Goal: Task Accomplishment & Management: Use online tool/utility

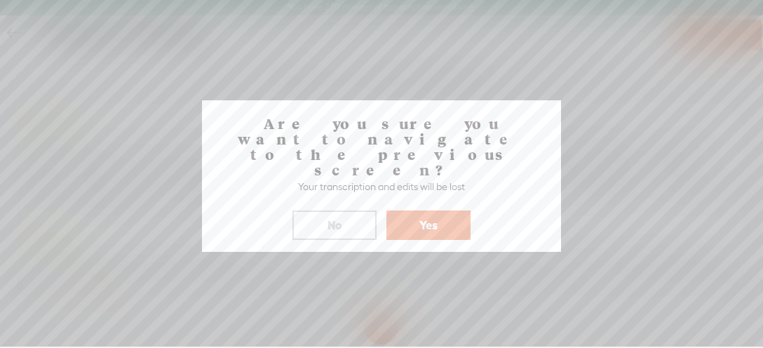
scroll to position [1, 0]
click at [430, 210] on button "Yes" at bounding box center [428, 224] width 84 height 29
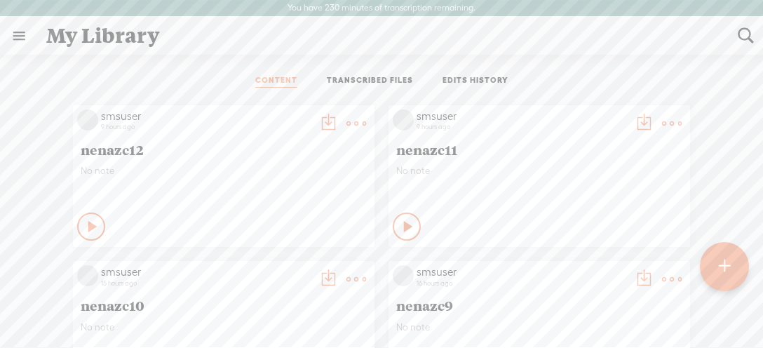
scroll to position [788, 0]
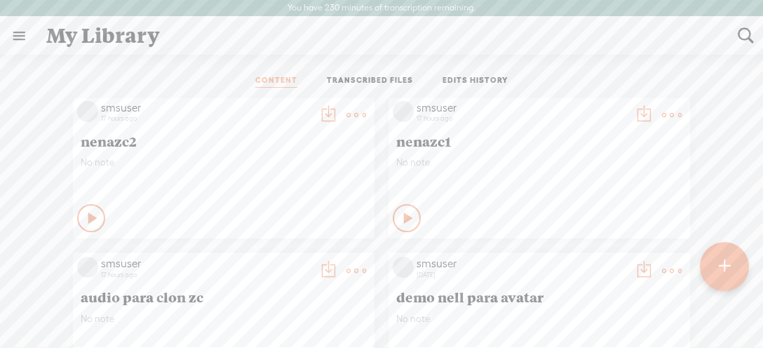
click at [716, 273] on div at bounding box center [724, 266] width 49 height 49
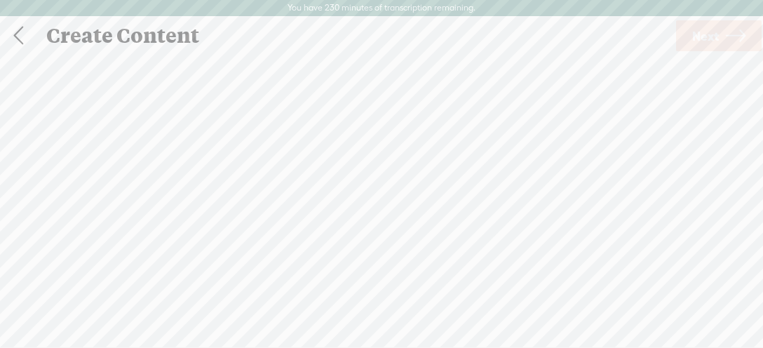
scroll to position [1, 0]
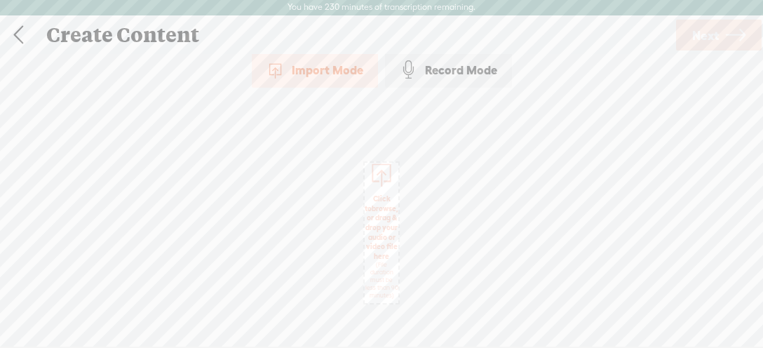
click at [378, 195] on span "Click to browse , or drag & drop your audio or video file here (File duration m…" at bounding box center [382, 246] width 48 height 119
click at [708, 40] on span "Next" at bounding box center [705, 36] width 27 height 36
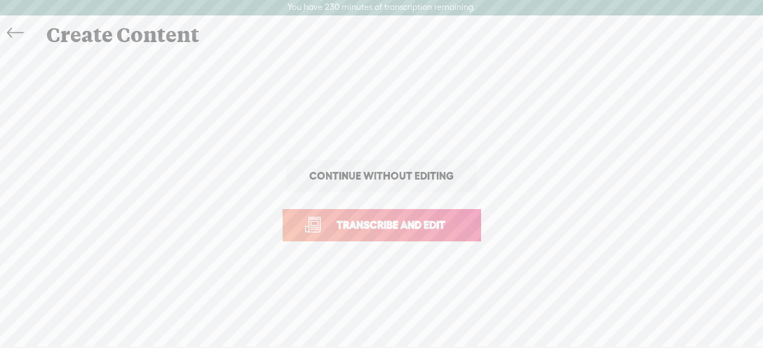
click at [439, 217] on link "Transcribe and edit" at bounding box center [382, 225] width 198 height 32
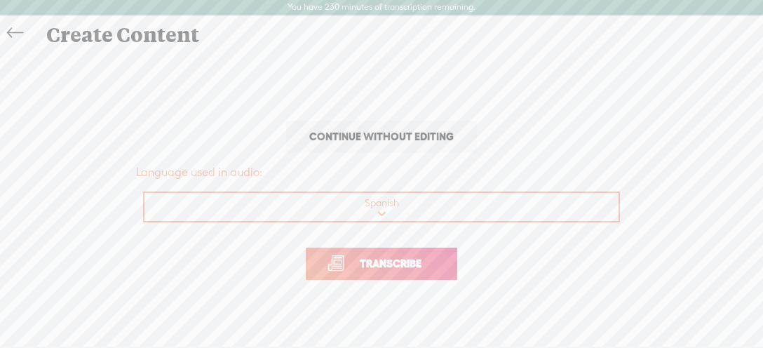
click at [415, 258] on span "Transcribe" at bounding box center [390, 263] width 91 height 16
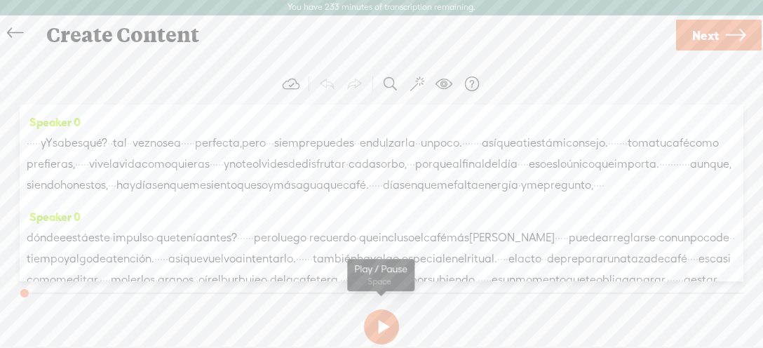
click at [370, 324] on button at bounding box center [381, 326] width 35 height 35
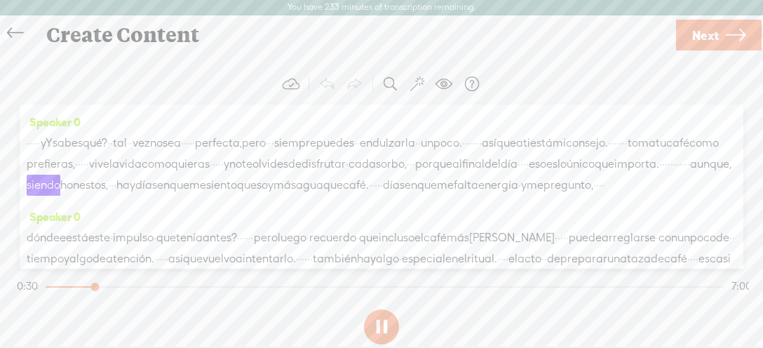
click at [142, 169] on span "vida" at bounding box center [130, 164] width 22 height 21
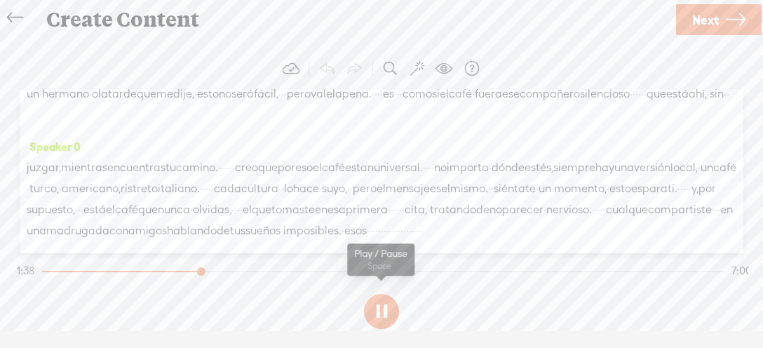
scroll to position [288, 0]
drag, startPoint x: 383, startPoint y: 315, endPoint x: 381, endPoint y: 294, distance: 21.1
click at [383, 314] on button at bounding box center [381, 311] width 35 height 35
click at [620, 81] on span "·" at bounding box center [621, 70] width 3 height 21
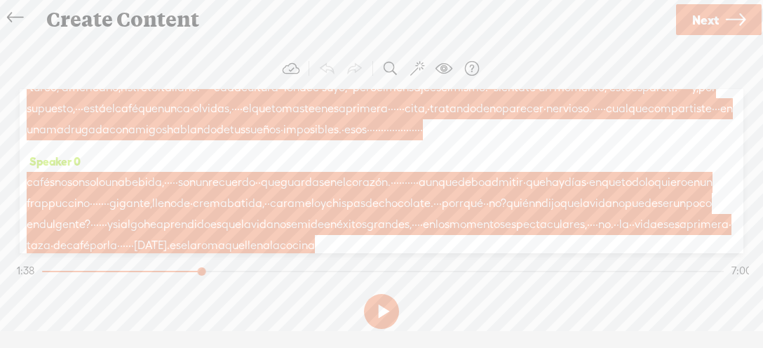
scroll to position [535, 0]
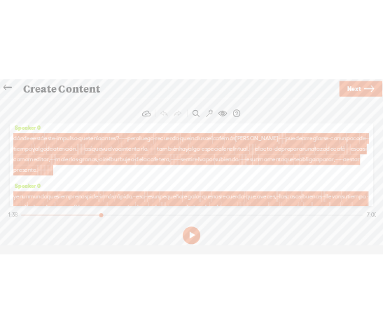
scroll to position [0, 0]
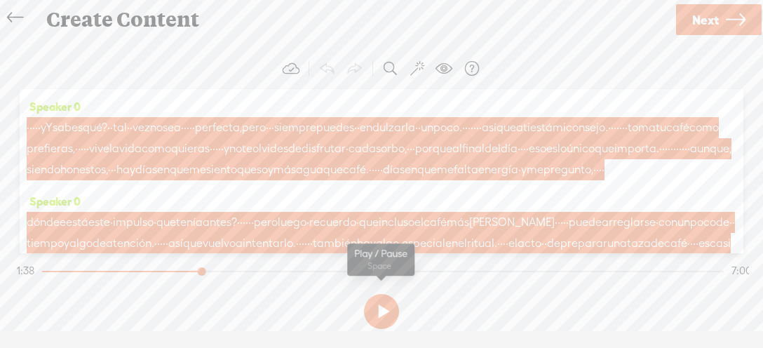
click at [381, 318] on button at bounding box center [381, 311] width 35 height 35
drag, startPoint x: 199, startPoint y: 273, endPoint x: 116, endPoint y: 255, distance: 85.2
click at [181, 271] on div at bounding box center [197, 273] width 32 height 32
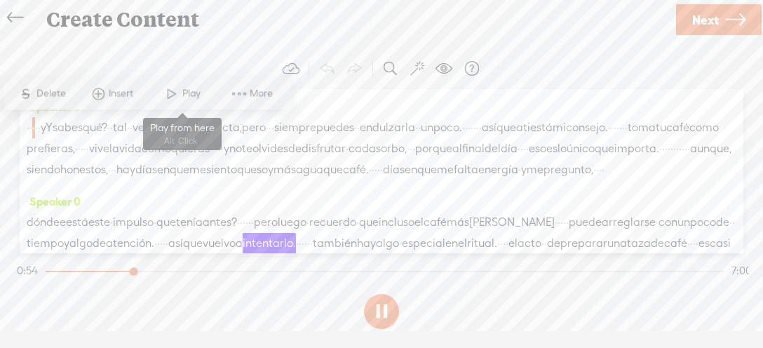
click at [189, 95] on span "Play" at bounding box center [193, 94] width 22 height 14
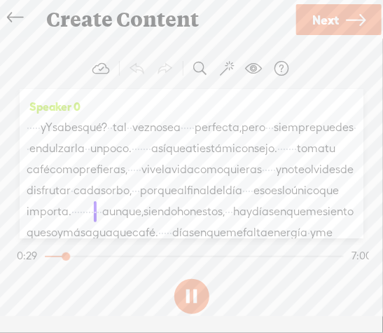
click at [53, 125] on span "yY" at bounding box center [47, 127] width 12 height 21
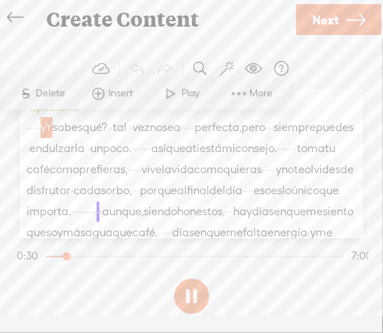
click at [53, 125] on span "yY" at bounding box center [47, 127] width 12 height 21
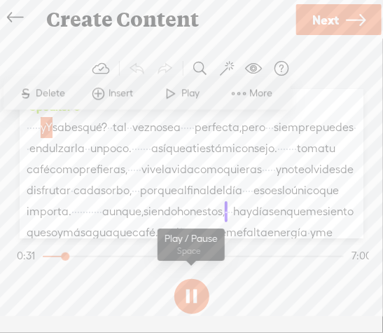
click at [189, 297] on button at bounding box center [192, 296] width 35 height 35
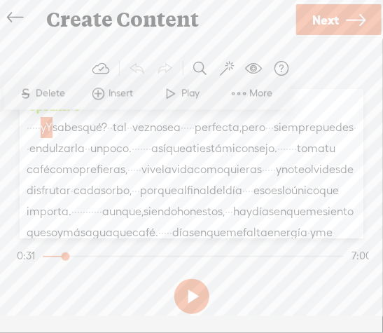
click at [41, 126] on span "·" at bounding box center [39, 127] width 3 height 21
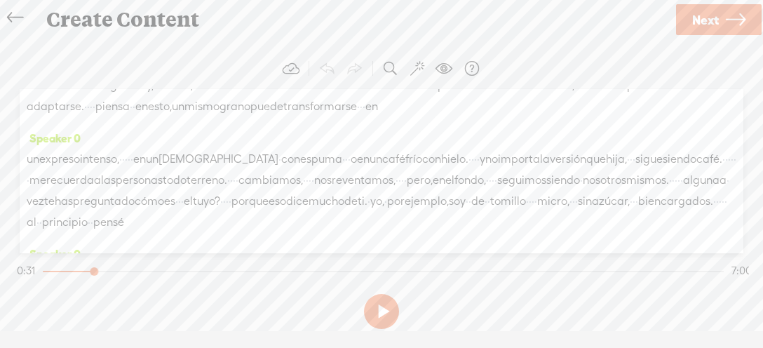
scroll to position [747, 0]
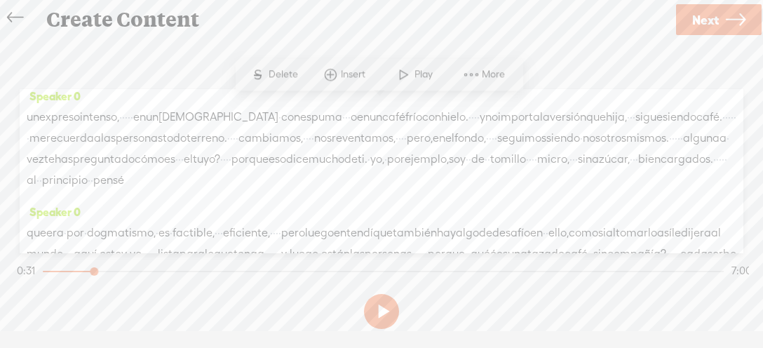
click at [418, 78] on span "Play" at bounding box center [425, 75] width 22 height 14
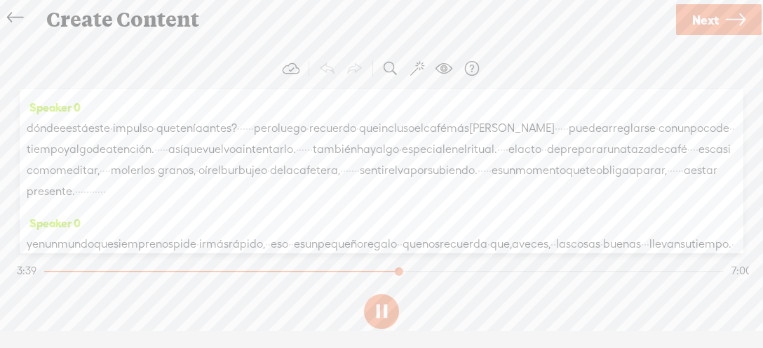
scroll to position [0, 0]
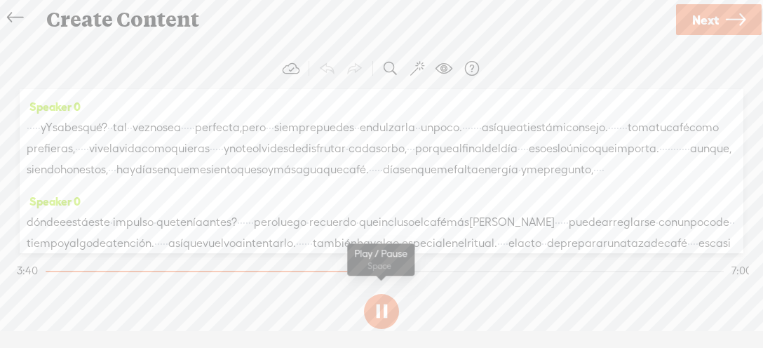
drag, startPoint x: 376, startPoint y: 306, endPoint x: 376, endPoint y: 297, distance: 8.4
click at [376, 306] on button at bounding box center [381, 311] width 35 height 35
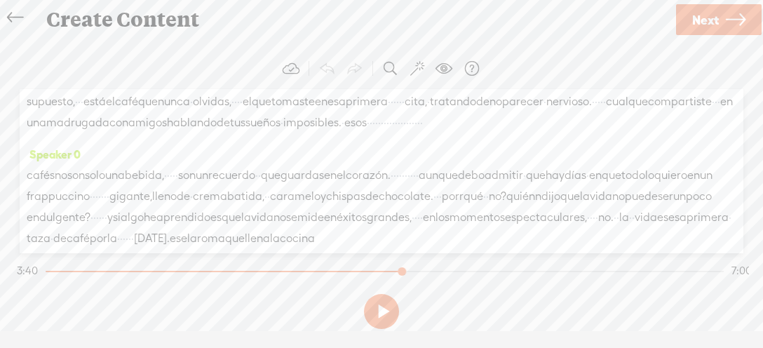
scroll to position [443, 0]
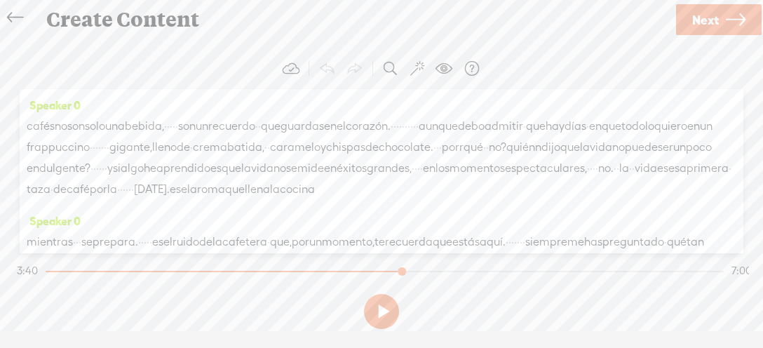
drag, startPoint x: 70, startPoint y: 127, endPoint x: 413, endPoint y: 198, distance: 350.0
click at [413, 198] on div "Speaker 0 · · · · · yY sabes qué? · · tal · · vez no sea · · · · · · perfecta, …" at bounding box center [381, 171] width 723 height 164
click at [515, 166] on span at bounding box center [506, 167] width 21 height 25
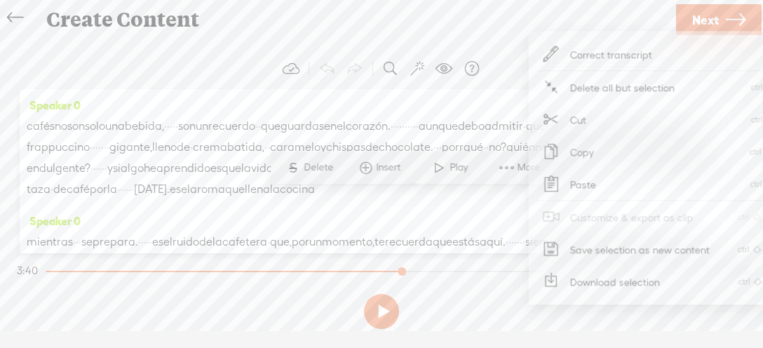
click at [598, 250] on span "Save selection as new content" at bounding box center [640, 249] width 195 height 32
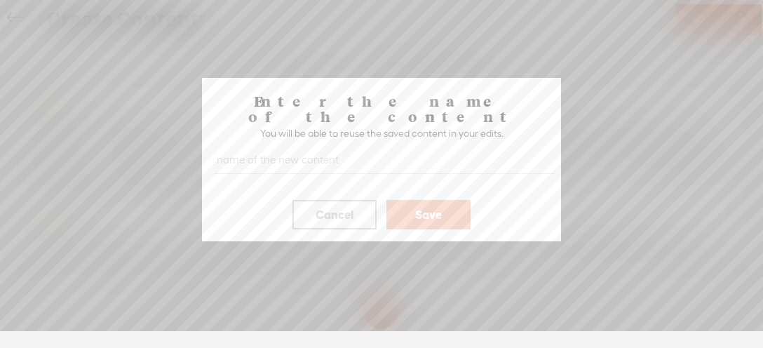
click at [360, 151] on input "text" at bounding box center [384, 160] width 341 height 27
type input "para nellzcjogg"
click at [432, 200] on button "Save" at bounding box center [428, 214] width 84 height 29
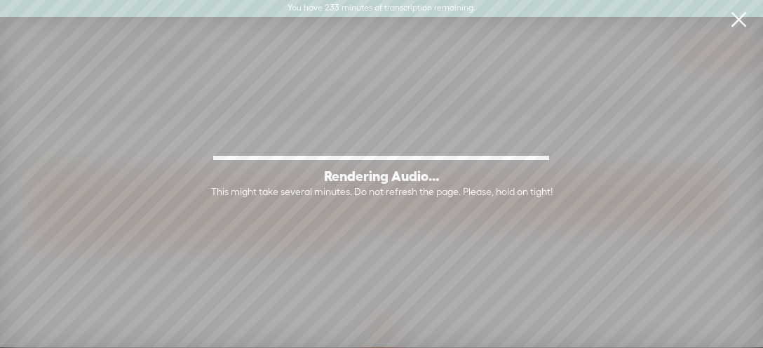
scroll to position [304, 0]
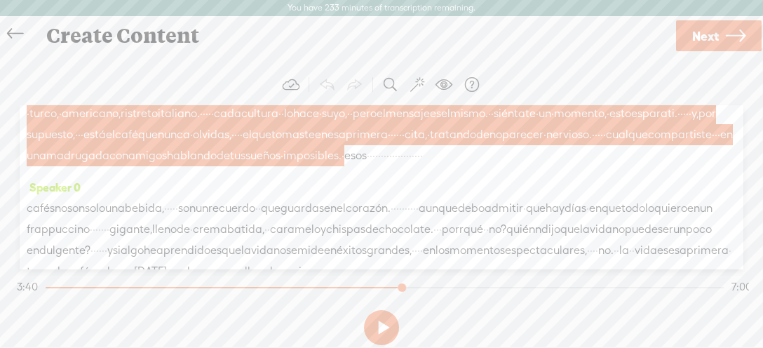
scroll to position [304, 0]
click at [25, 28] on link at bounding box center [19, 34] width 32 height 28
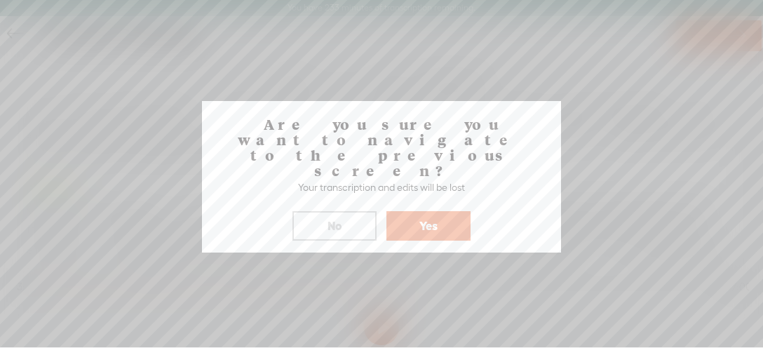
click at [400, 215] on button "Yes" at bounding box center [428, 225] width 84 height 29
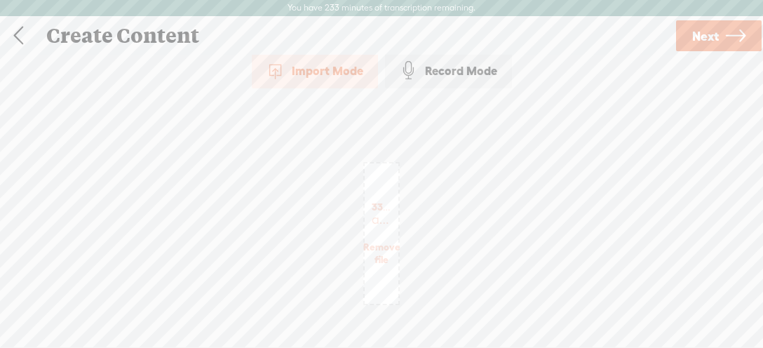
click at [18, 28] on link at bounding box center [18, 36] width 35 height 36
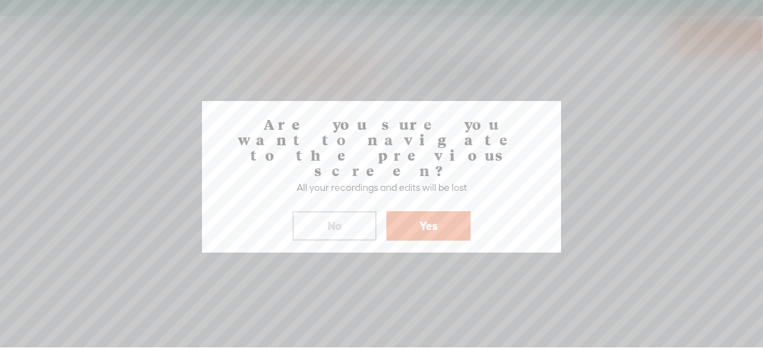
click at [391, 211] on button "Yes" at bounding box center [428, 225] width 84 height 29
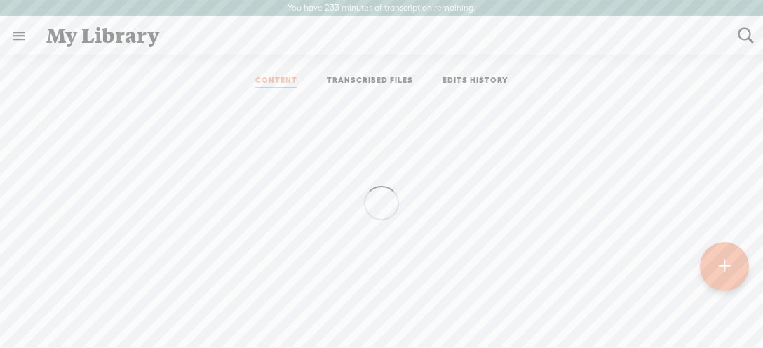
scroll to position [788, 0]
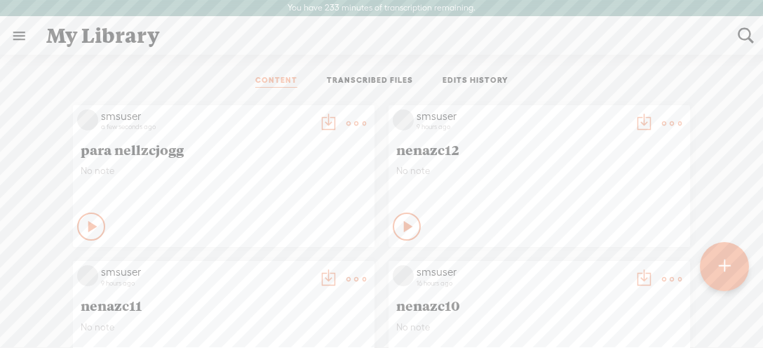
click at [89, 224] on icon at bounding box center [93, 226] width 14 height 14
click at [355, 123] on t at bounding box center [356, 124] width 20 height 20
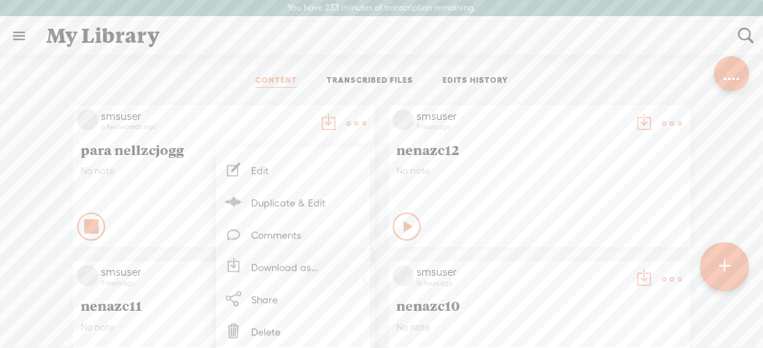
click at [304, 171] on link "Edit" at bounding box center [293, 170] width 140 height 32
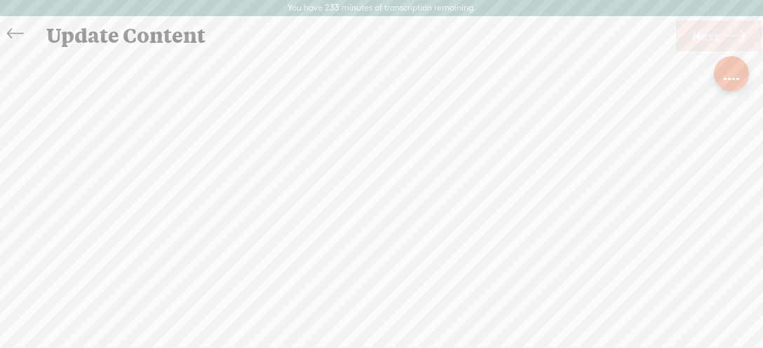
scroll to position [1, 0]
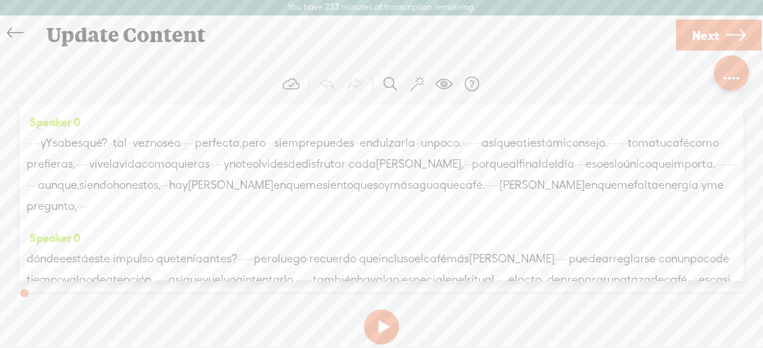
click at [53, 144] on span "yY" at bounding box center [47, 142] width 12 height 21
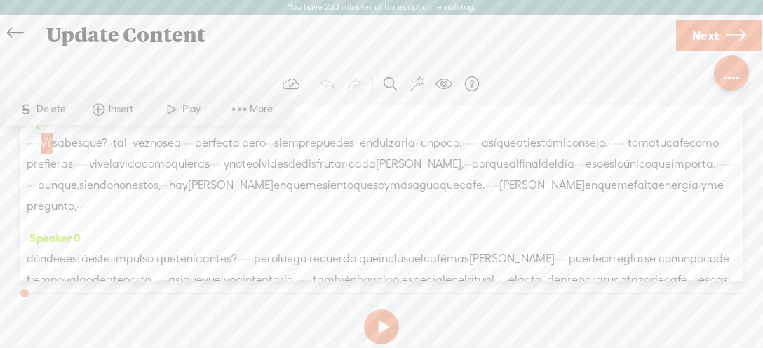
click at [38, 139] on span "·" at bounding box center [36, 142] width 3 height 21
click at [41, 141] on span "·" at bounding box center [39, 142] width 3 height 21
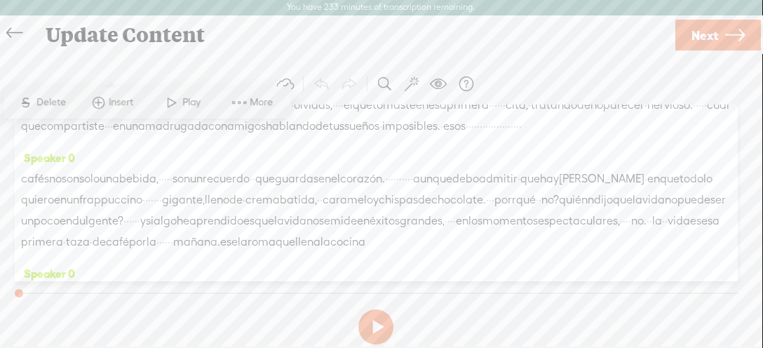
scroll to position [443, 0]
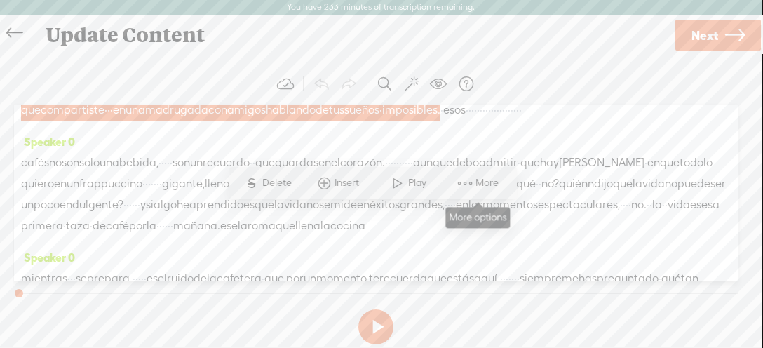
click at [481, 179] on span "More" at bounding box center [488, 183] width 27 height 14
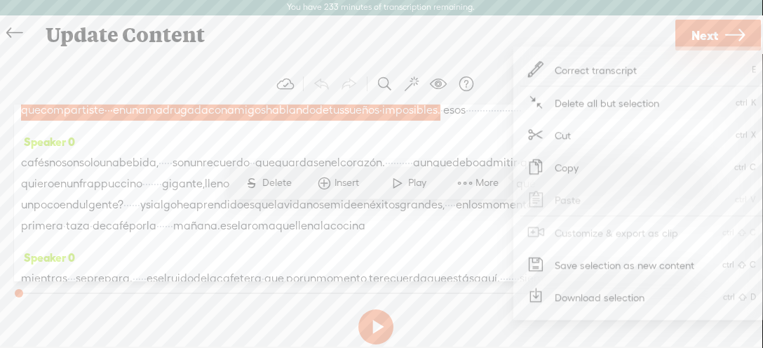
click at [573, 263] on span "Save selection as new content" at bounding box center [624, 265] width 195 height 32
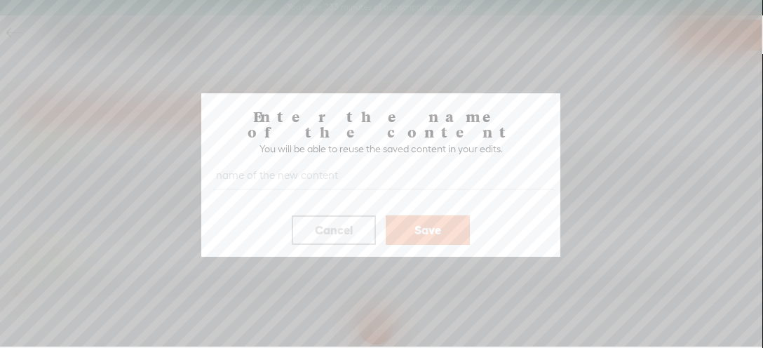
click at [343, 165] on input "text" at bounding box center [383, 175] width 341 height 27
type input "nellzcjoggfin"
click at [409, 215] on button "Save" at bounding box center [428, 229] width 84 height 29
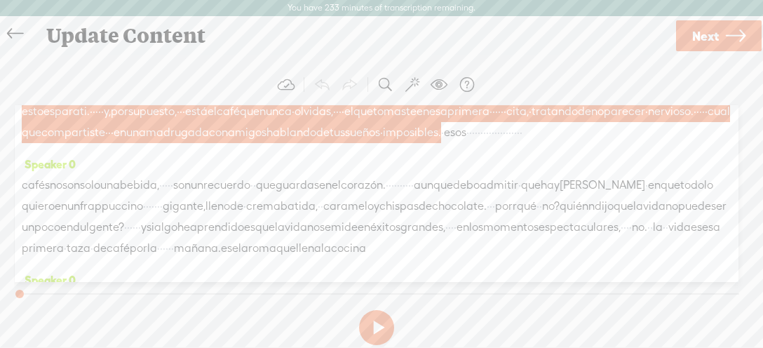
scroll to position [0, 5]
click at [11, 28] on icon at bounding box center [15, 34] width 16 height 32
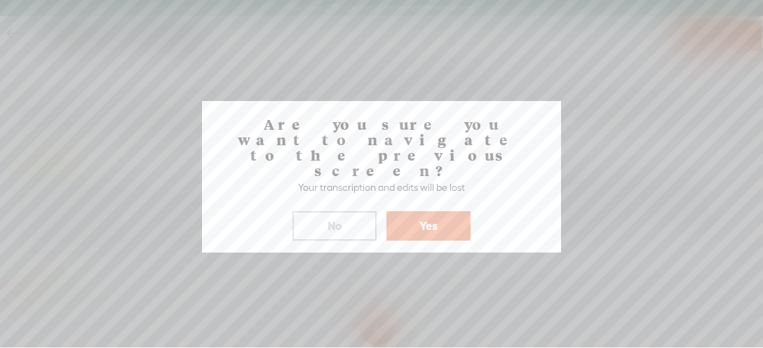
click at [402, 211] on button "Yes" at bounding box center [428, 225] width 84 height 29
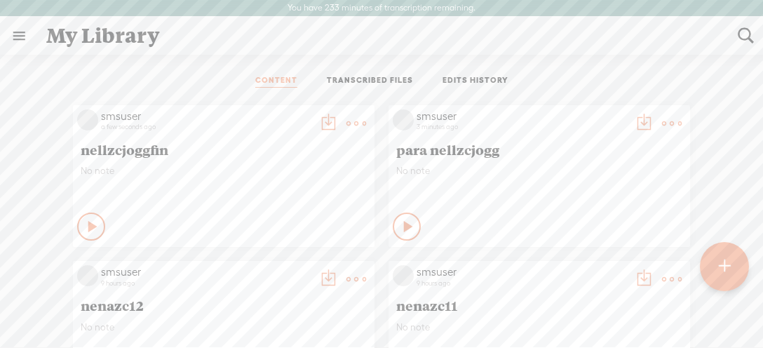
click at [87, 222] on icon at bounding box center [93, 226] width 14 height 14
click at [93, 227] on icon at bounding box center [92, 226] width 14 height 14
click at [325, 121] on t at bounding box center [328, 124] width 20 height 20
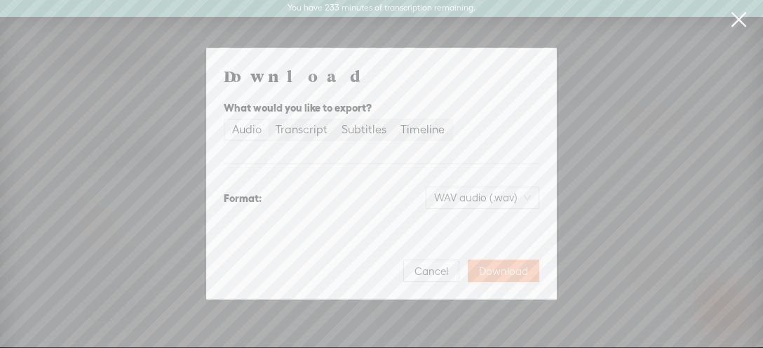
click at [508, 273] on span "Download" at bounding box center [503, 271] width 49 height 14
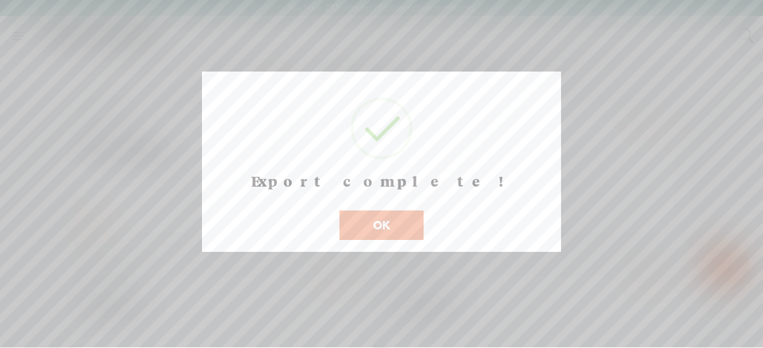
click at [393, 238] on button "OK" at bounding box center [381, 224] width 84 height 29
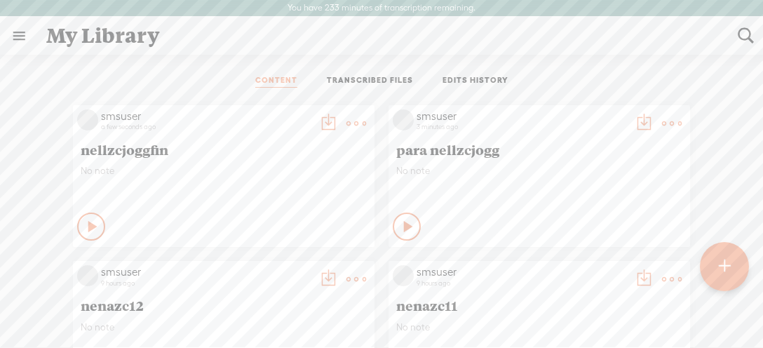
click at [360, 118] on t at bounding box center [356, 124] width 20 height 20
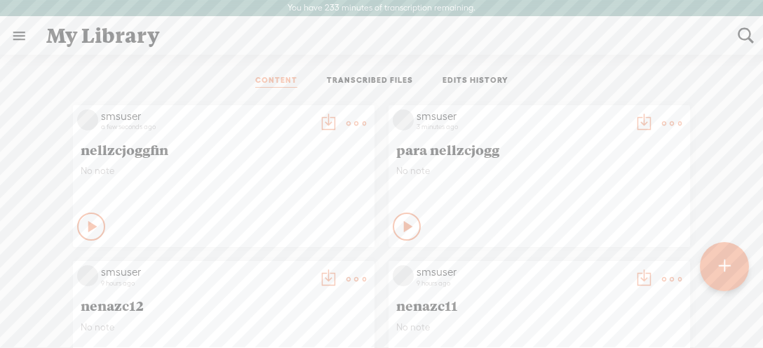
click at [196, 162] on div "smsuser a few seconds ago nellzcjoggfin No note Play Content" at bounding box center [223, 176] width 301 height 142
click at [720, 254] on t at bounding box center [724, 266] width 12 height 31
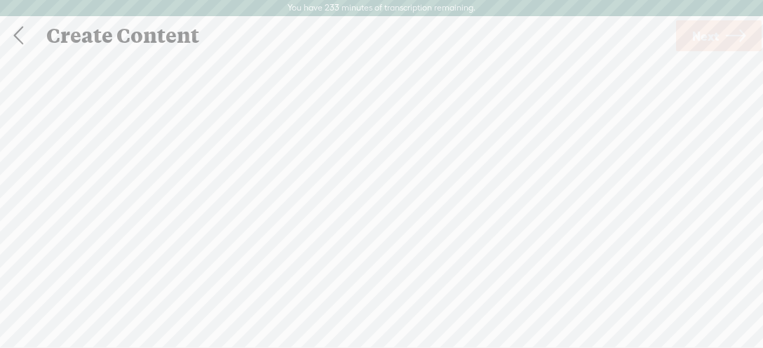
scroll to position [1, 0]
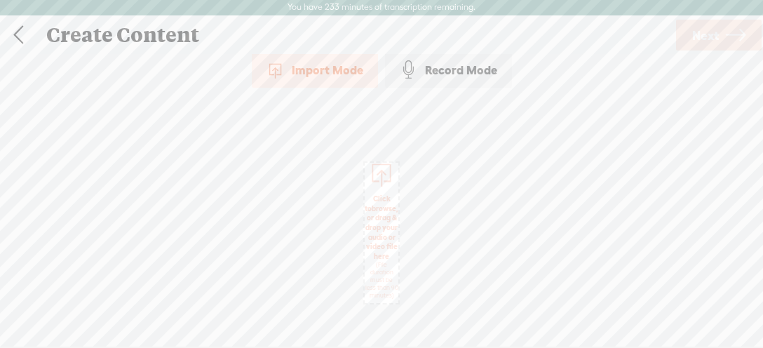
click at [13, 34] on link at bounding box center [18, 35] width 35 height 36
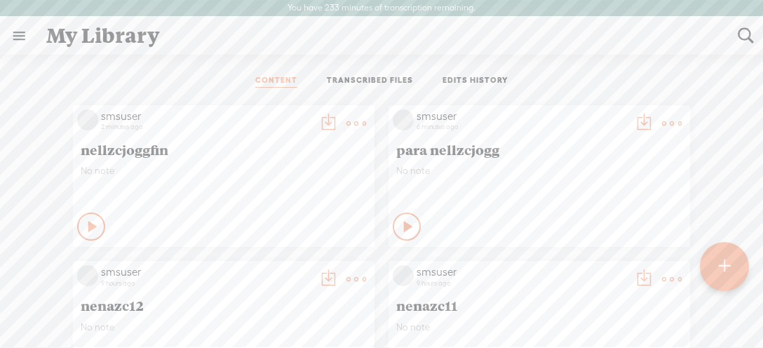
click at [721, 68] on div "CONTENT TRANSCRIBED FILES EDITS HISTORY" at bounding box center [382, 81] width 742 height 34
click at [329, 123] on t at bounding box center [328, 124] width 20 height 20
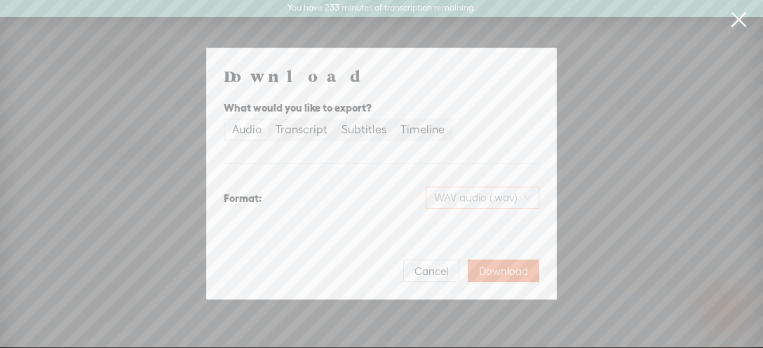
click at [458, 194] on span "WAV audio (.wav)" at bounding box center [482, 197] width 97 height 21
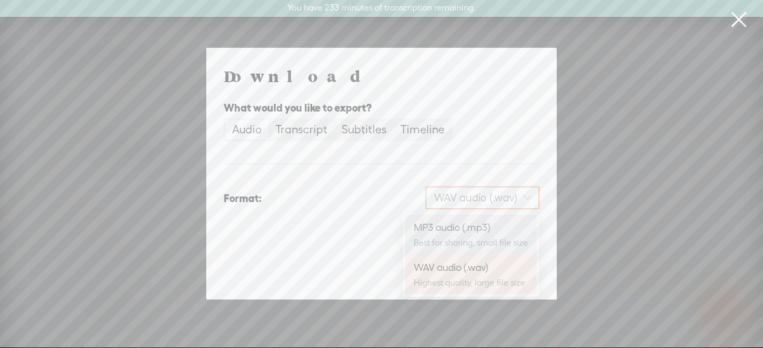
click at [449, 229] on div "MP3 audio (.mp3)" at bounding box center [471, 227] width 114 height 14
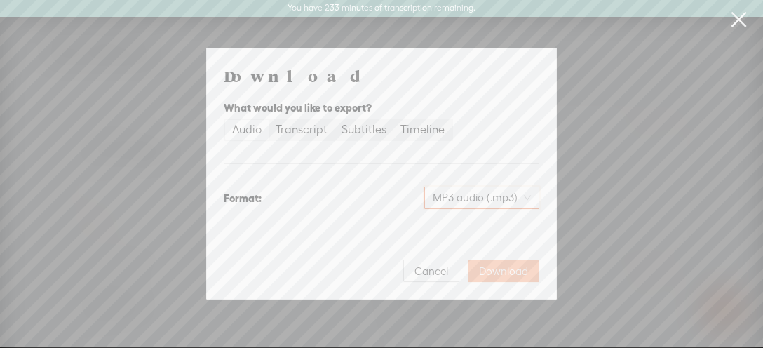
click at [502, 264] on button "Download" at bounding box center [504, 270] width 72 height 22
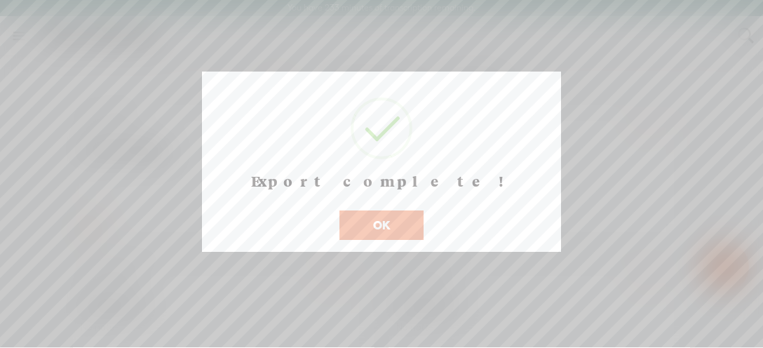
click at [399, 238] on button "OK" at bounding box center [381, 224] width 84 height 29
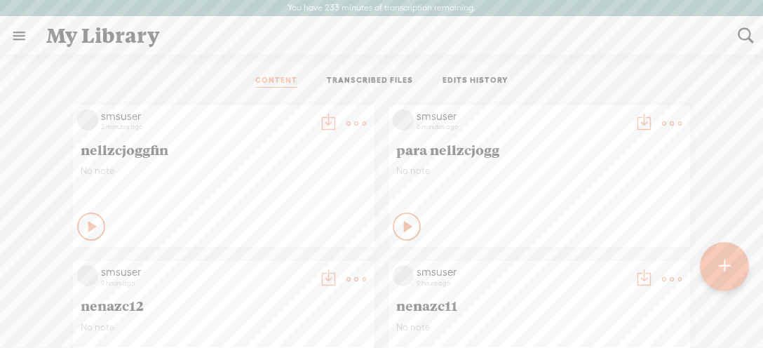
click at [357, 122] on t at bounding box center [356, 124] width 20 height 20
click at [318, 274] on link "Download as..." at bounding box center [293, 266] width 140 height 32
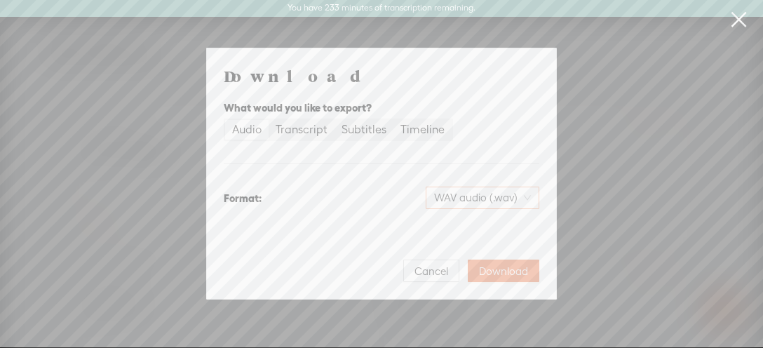
click at [439, 200] on span "WAV audio (.wav)" at bounding box center [482, 197] width 97 height 21
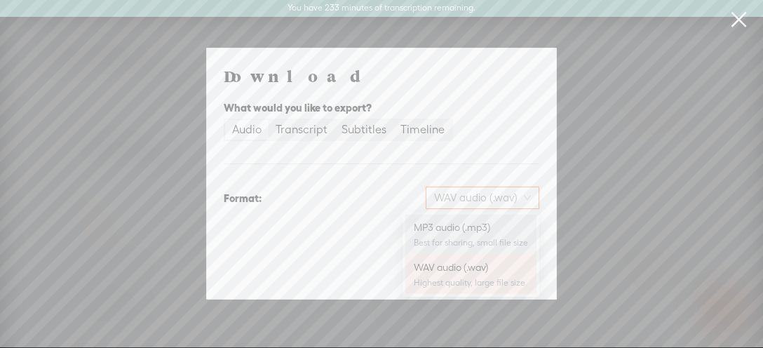
click at [443, 231] on div "MP3 audio (.mp3)" at bounding box center [471, 227] width 114 height 14
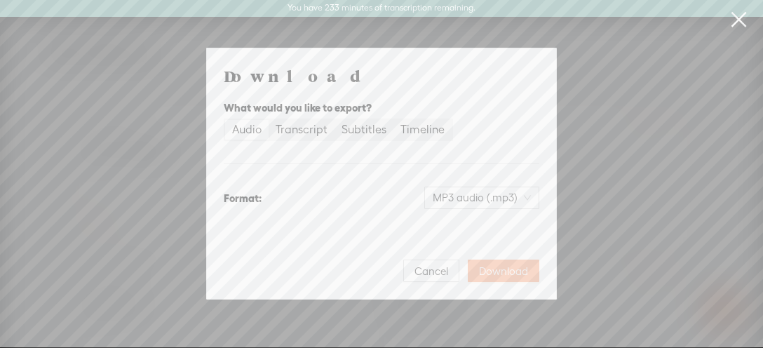
click at [493, 270] on span "Download" at bounding box center [503, 271] width 49 height 14
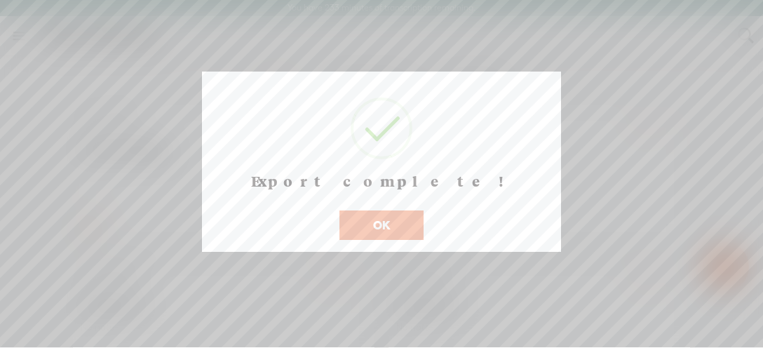
click at [395, 236] on button "OK" at bounding box center [381, 224] width 84 height 29
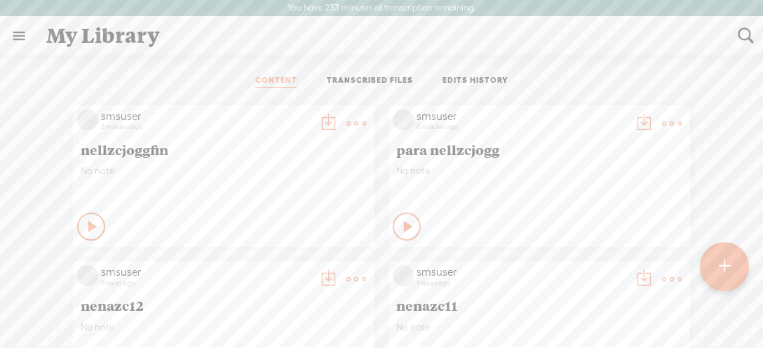
click at [640, 50] on div "My Library" at bounding box center [381, 36] width 691 height 36
click at [8, 37] on link at bounding box center [19, 36] width 36 height 36
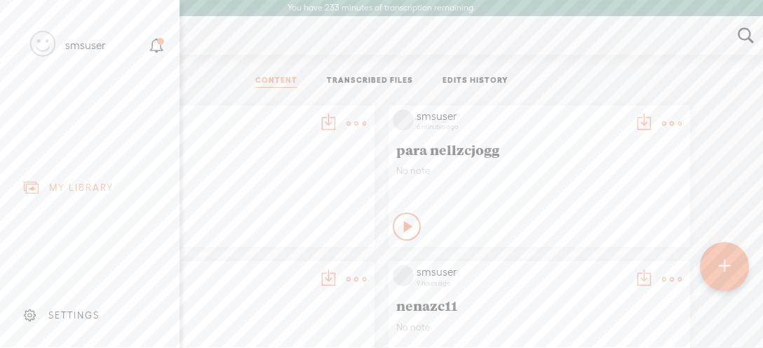
click at [228, 130] on body "You have 233 minutes of transcription remaining. Upgrade to increase your limit…" at bounding box center [381, 173] width 763 height 347
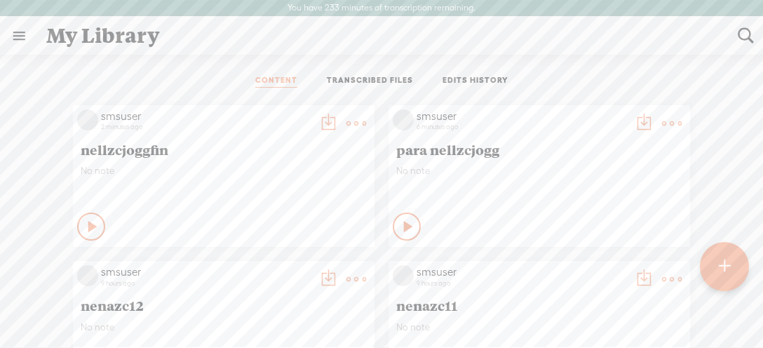
click at [210, 161] on div "smsuser 2 minutes ago nellzcjoggfin No note Play Content" at bounding box center [223, 176] width 301 height 142
click at [357, 121] on t at bounding box center [356, 124] width 20 height 20
click at [261, 170] on link "Edit" at bounding box center [293, 170] width 140 height 32
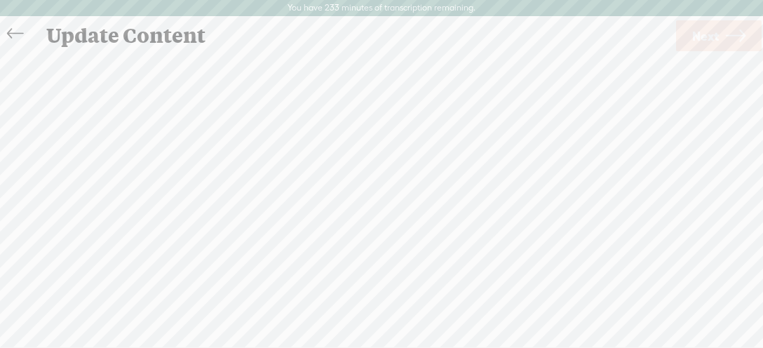
scroll to position [1, 0]
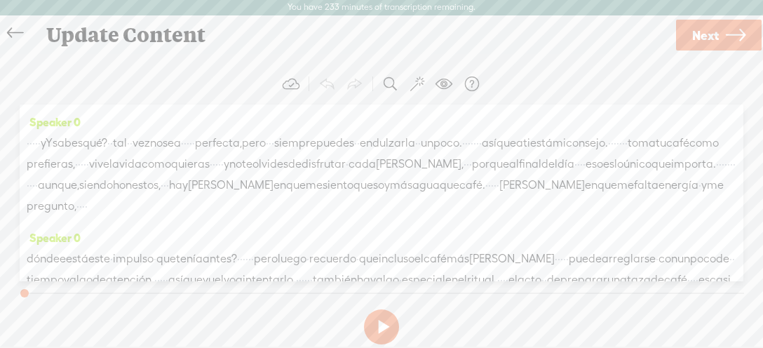
click at [195, 148] on span "·" at bounding box center [193, 142] width 3 height 21
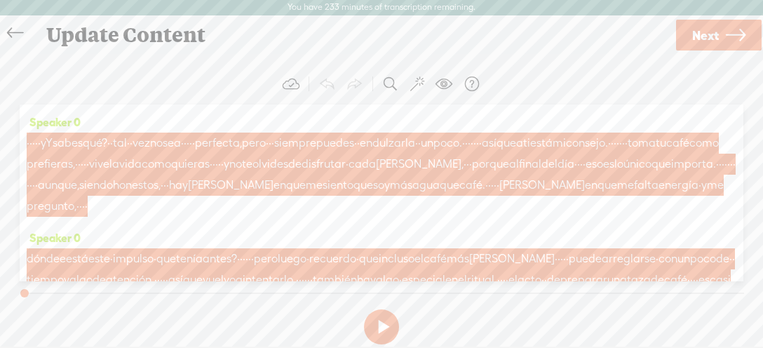
click at [22, 36] on icon at bounding box center [15, 34] width 16 height 32
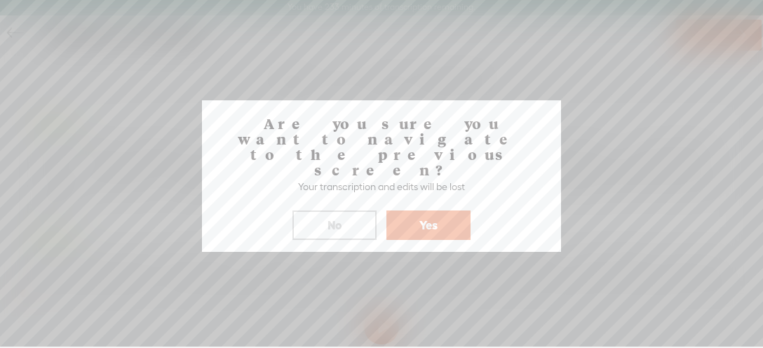
click at [416, 212] on button "Yes" at bounding box center [428, 224] width 84 height 29
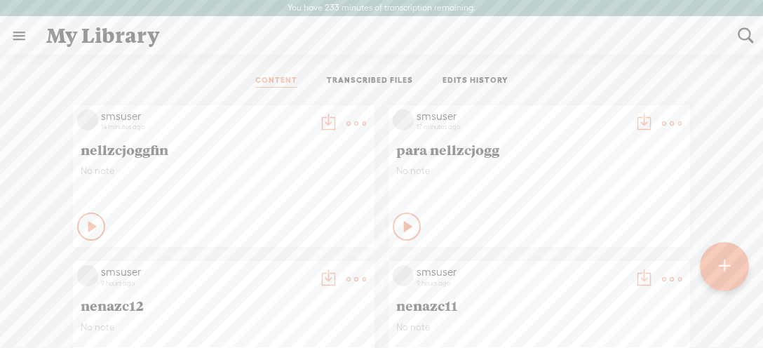
click at [350, 118] on t at bounding box center [356, 124] width 20 height 20
click at [454, 40] on div "My Library" at bounding box center [381, 36] width 691 height 36
click at [393, 79] on link "TRANSCRIBED FILES" at bounding box center [370, 81] width 86 height 13
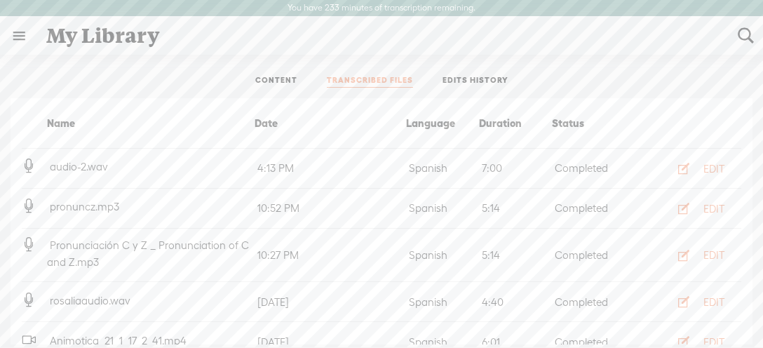
click at [278, 77] on link "CONTENT" at bounding box center [276, 81] width 42 height 13
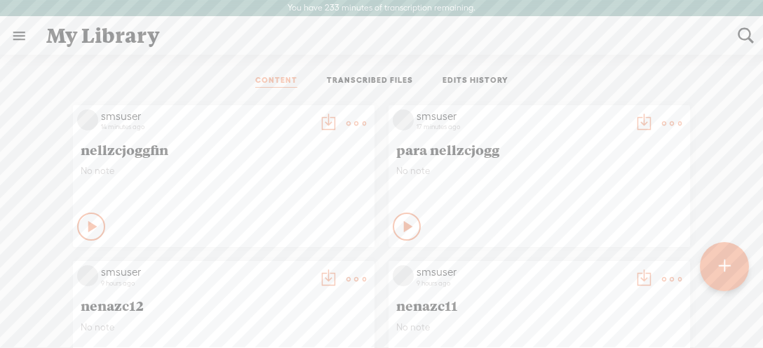
click at [328, 120] on t at bounding box center [328, 124] width 20 height 20
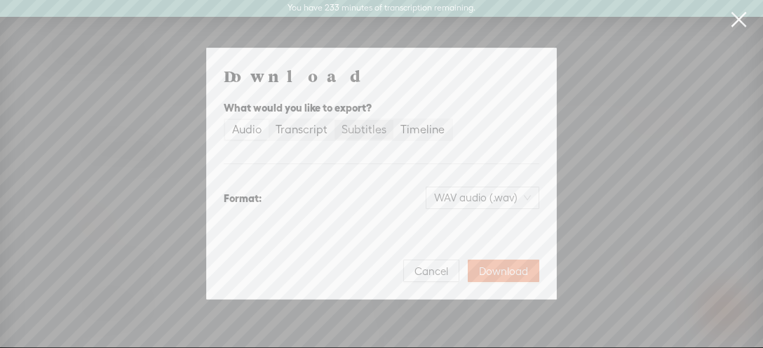
click at [365, 135] on div "Subtitles" at bounding box center [363, 130] width 45 height 20
click at [334, 120] on input "Subtitles" at bounding box center [334, 120] width 0 height 0
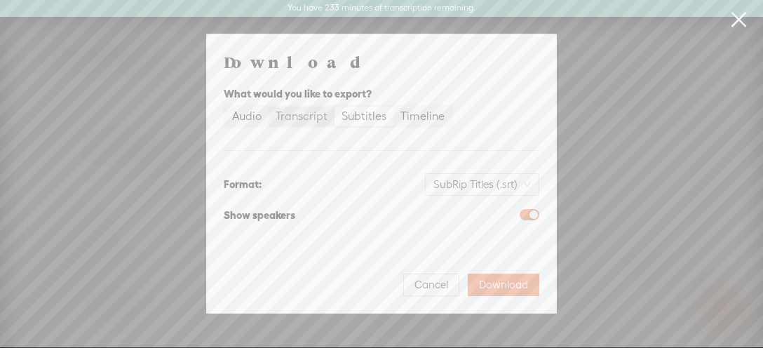
click at [318, 121] on div "Transcript" at bounding box center [301, 117] width 52 height 20
click at [268, 107] on input "Transcript" at bounding box center [268, 107] width 0 height 0
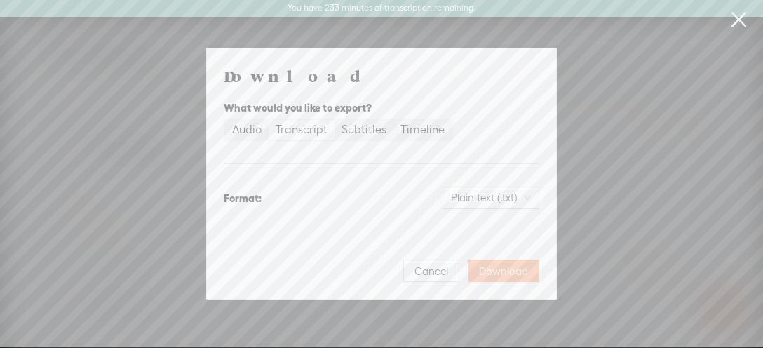
click at [498, 271] on span "Download" at bounding box center [503, 271] width 49 height 14
